Goal: Task Accomplishment & Management: Complete application form

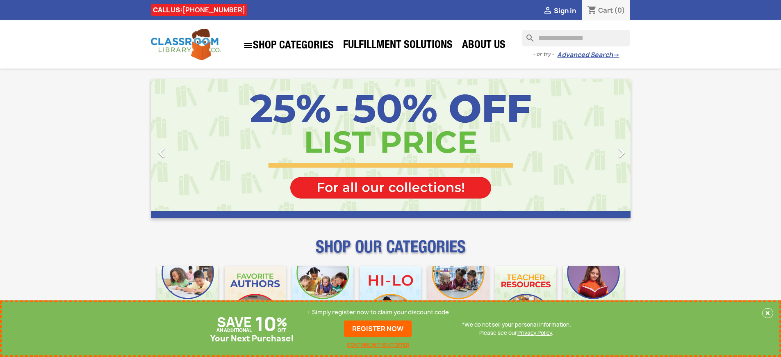
click at [378, 312] on p "+ Simply register now to claim your discount code" at bounding box center [378, 312] width 142 height 8
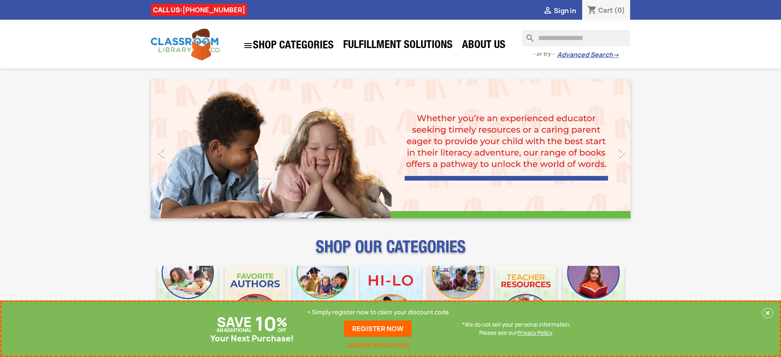
click at [378, 312] on p "+ Simply register now to claim your discount code" at bounding box center [378, 312] width 142 height 8
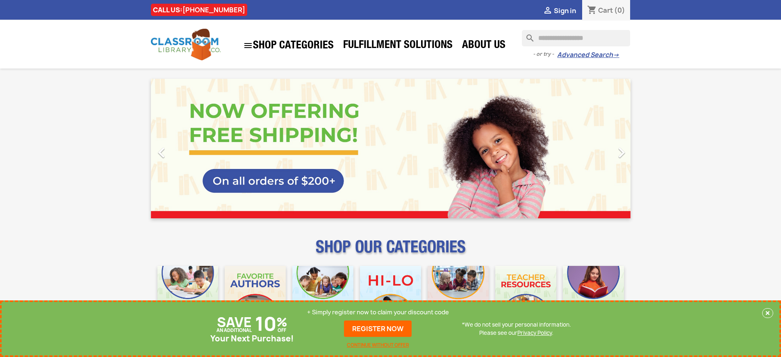
click at [378, 312] on p "+ Simply register now to claim your discount code" at bounding box center [378, 312] width 142 height 8
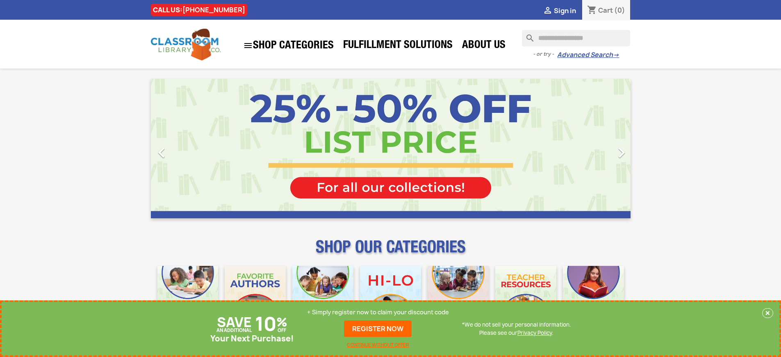
click at [378, 312] on p "+ Simply register now to claim your discount code" at bounding box center [378, 312] width 142 height 8
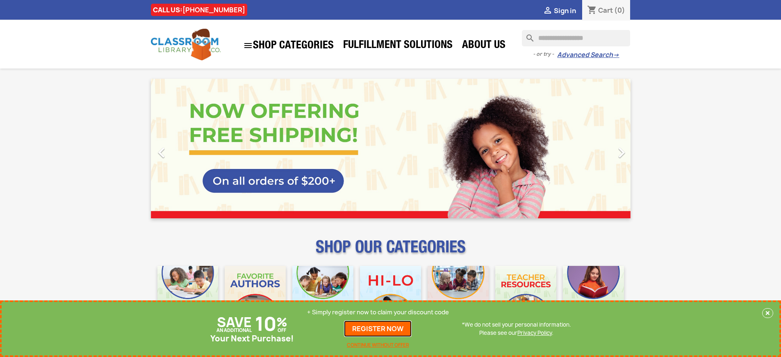
click at [378, 328] on link "REGISTER NOW" at bounding box center [378, 328] width 68 height 16
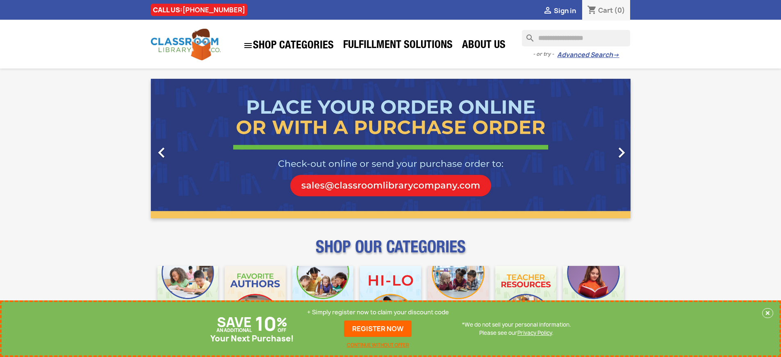
click at [378, 312] on p "+ Simply register now to claim your discount code" at bounding box center [378, 312] width 142 height 8
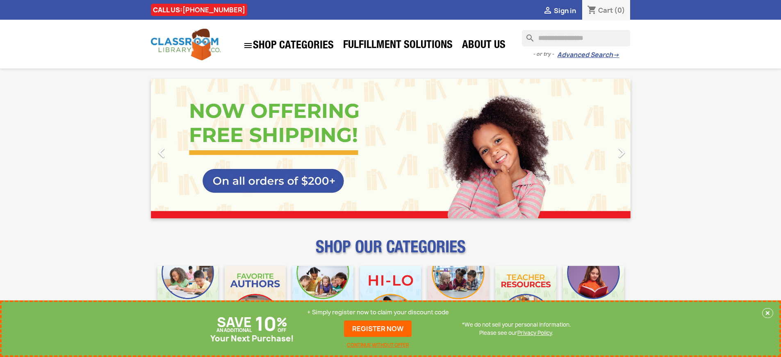
click at [378, 312] on p "+ Simply register now to claim your discount code" at bounding box center [378, 312] width 142 height 8
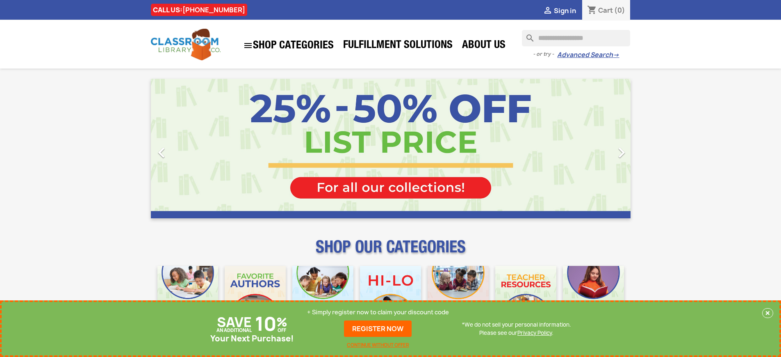
click at [378, 312] on p "+ Simply register now to claim your discount code" at bounding box center [378, 312] width 142 height 8
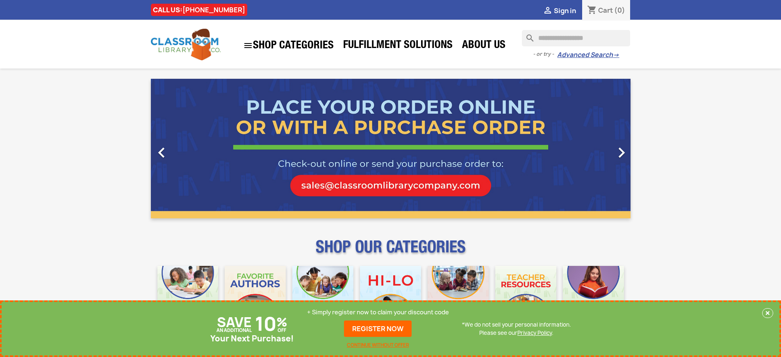
click at [378, 312] on p "+ Simply register now to claim your discount code" at bounding box center [378, 312] width 142 height 8
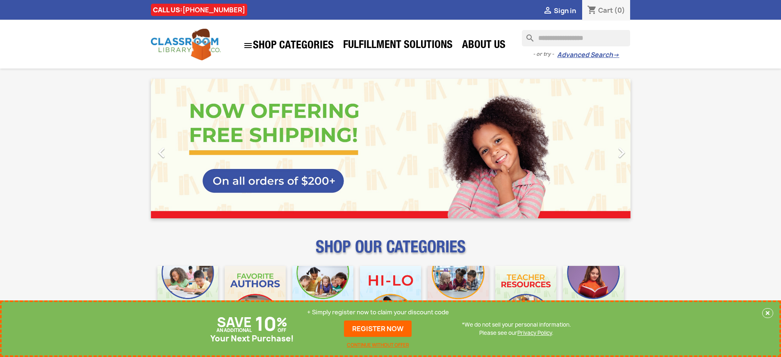
click at [378, 312] on p "+ Simply register now to claim your discount code" at bounding box center [378, 312] width 142 height 8
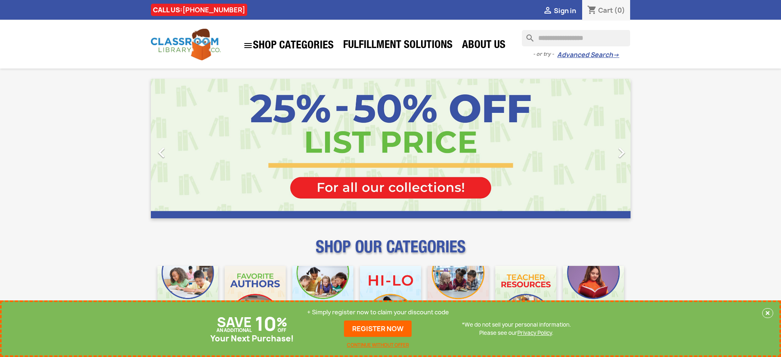
click at [378, 312] on p "+ Simply register now to claim your discount code" at bounding box center [378, 312] width 142 height 8
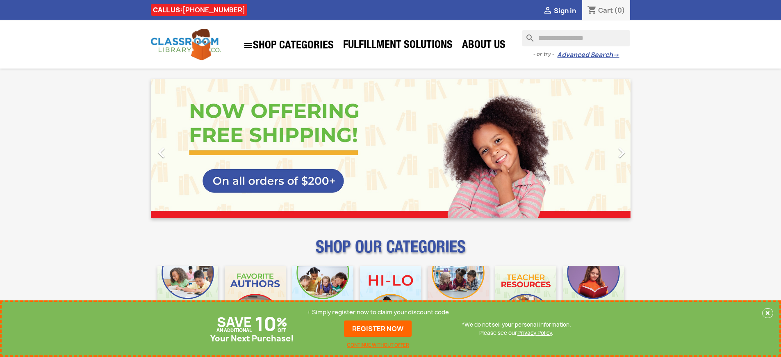
click at [378, 312] on p "+ Simply register now to claim your discount code" at bounding box center [378, 312] width 142 height 8
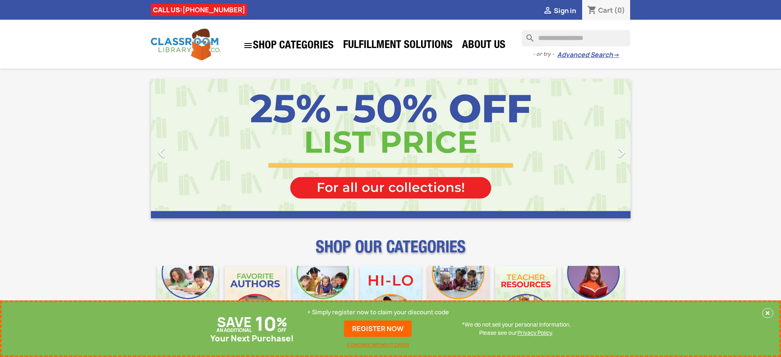
click at [378, 312] on p "+ Simply register now to claim your discount code" at bounding box center [378, 312] width 142 height 8
click at [378, 328] on link "REGISTER NOW" at bounding box center [378, 328] width 68 height 16
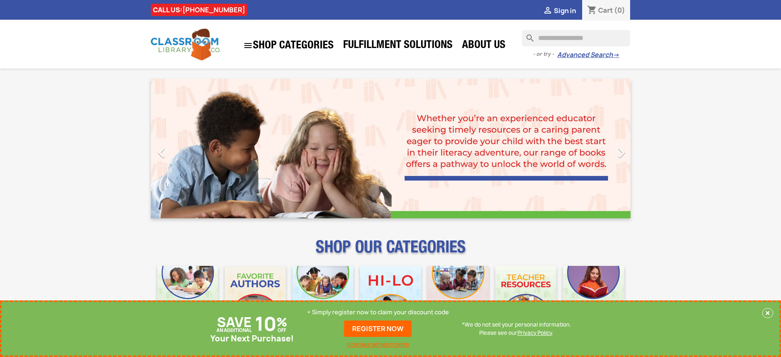
click at [378, 312] on p "+ Simply register now to claim your discount code" at bounding box center [378, 312] width 142 height 8
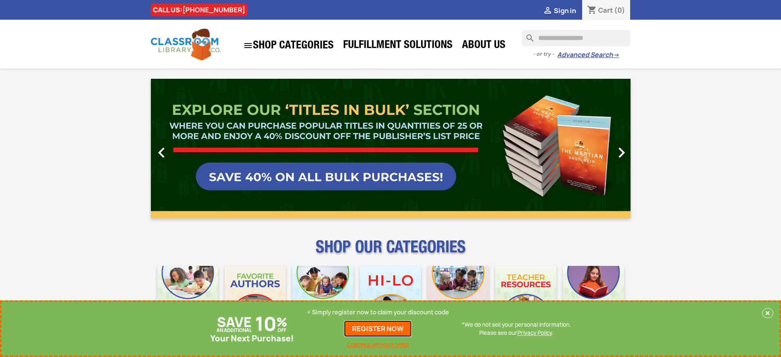
click at [378, 328] on link "REGISTER NOW" at bounding box center [378, 328] width 68 height 16
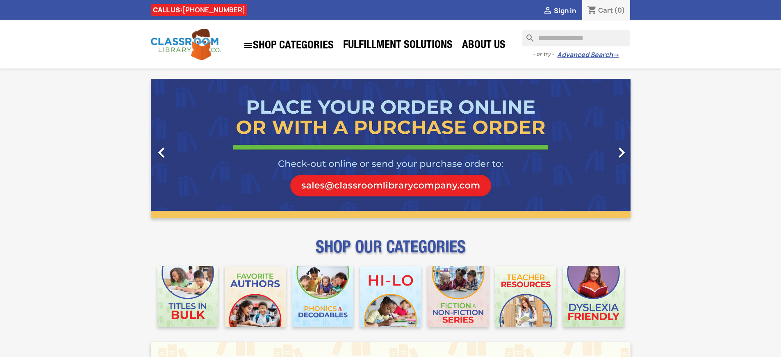
click at [565, 10] on span "Sign in" at bounding box center [565, 10] width 22 height 9
